Goal: Find specific page/section: Find specific page/section

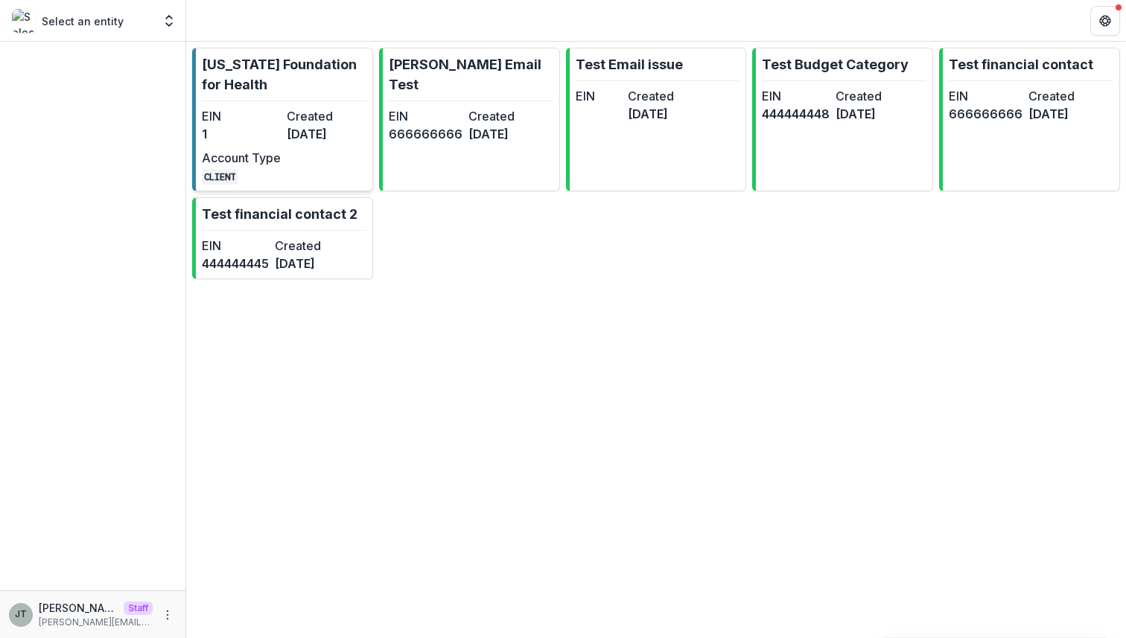
click at [260, 101] on hr at bounding box center [284, 101] width 165 height 1
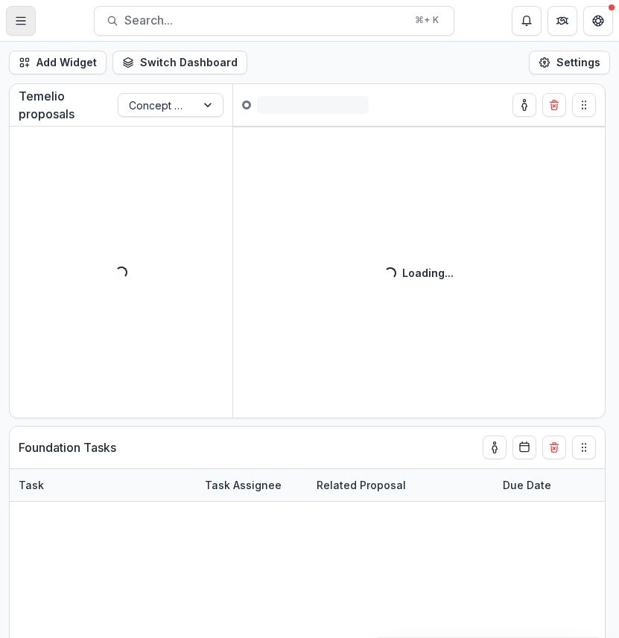
click at [34, 19] on button "Toggle Menu" at bounding box center [21, 21] width 30 height 30
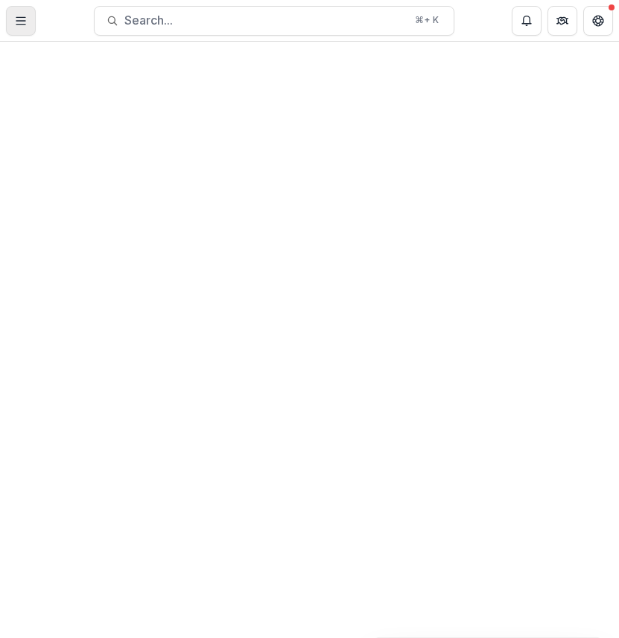
click at [19, 29] on button "Toggle Menu" at bounding box center [21, 21] width 30 height 30
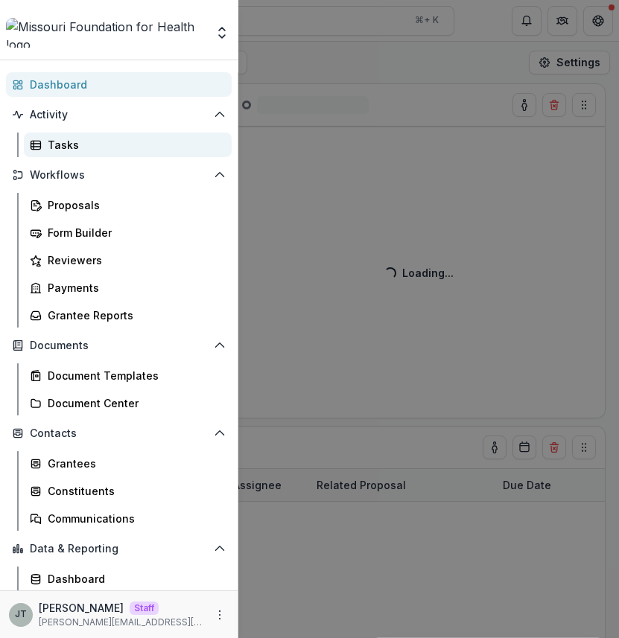
click at [76, 142] on div "Tasks" at bounding box center [134, 145] width 172 height 16
